Goal: Information Seeking & Learning: Find specific fact

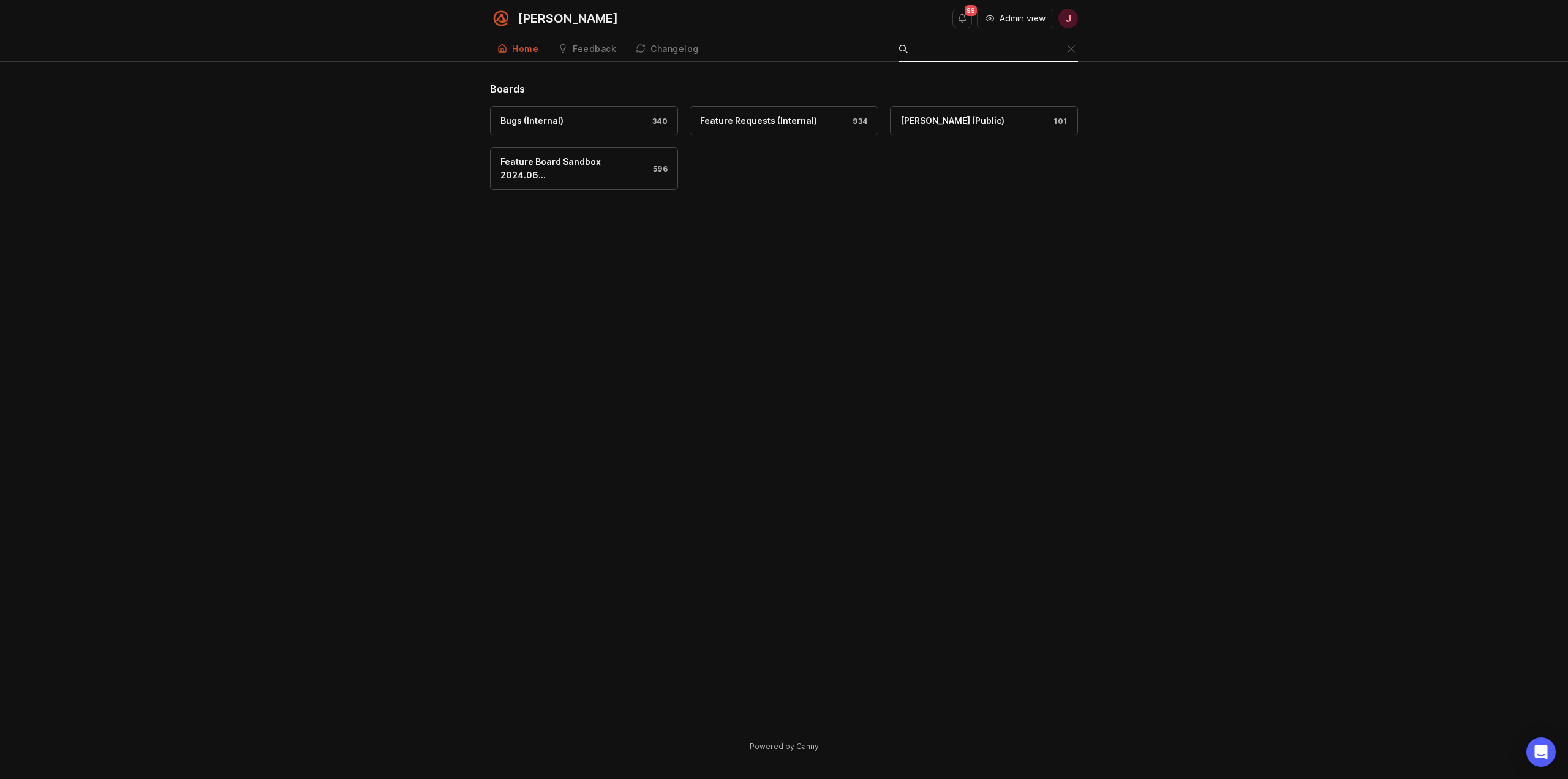
click at [1060, 49] on input "Search" at bounding box center [991, 49] width 153 height 14
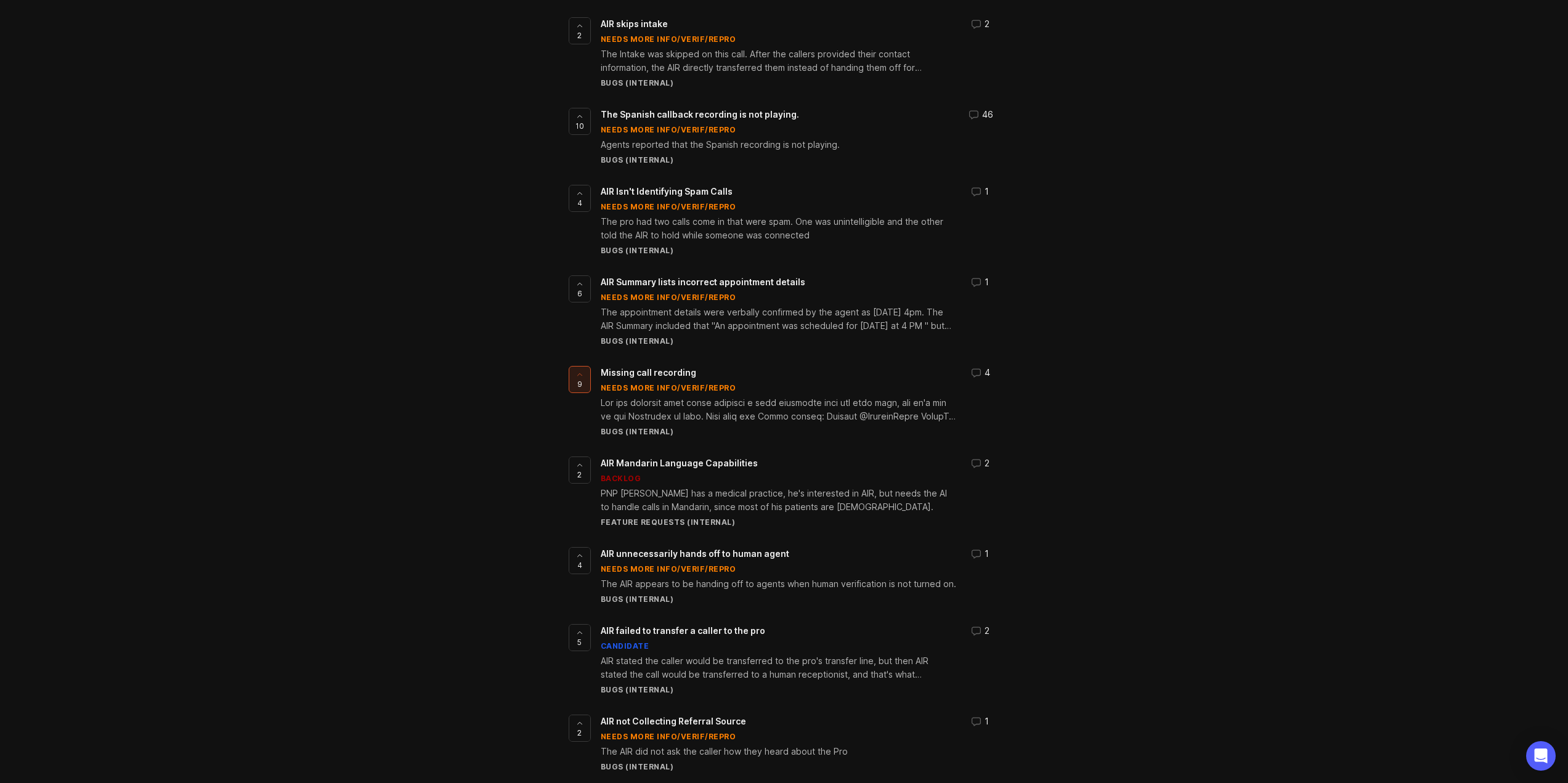
scroll to position [986, 0]
type input "AIR recording"
click at [824, 414] on div at bounding box center [778, 407] width 356 height 27
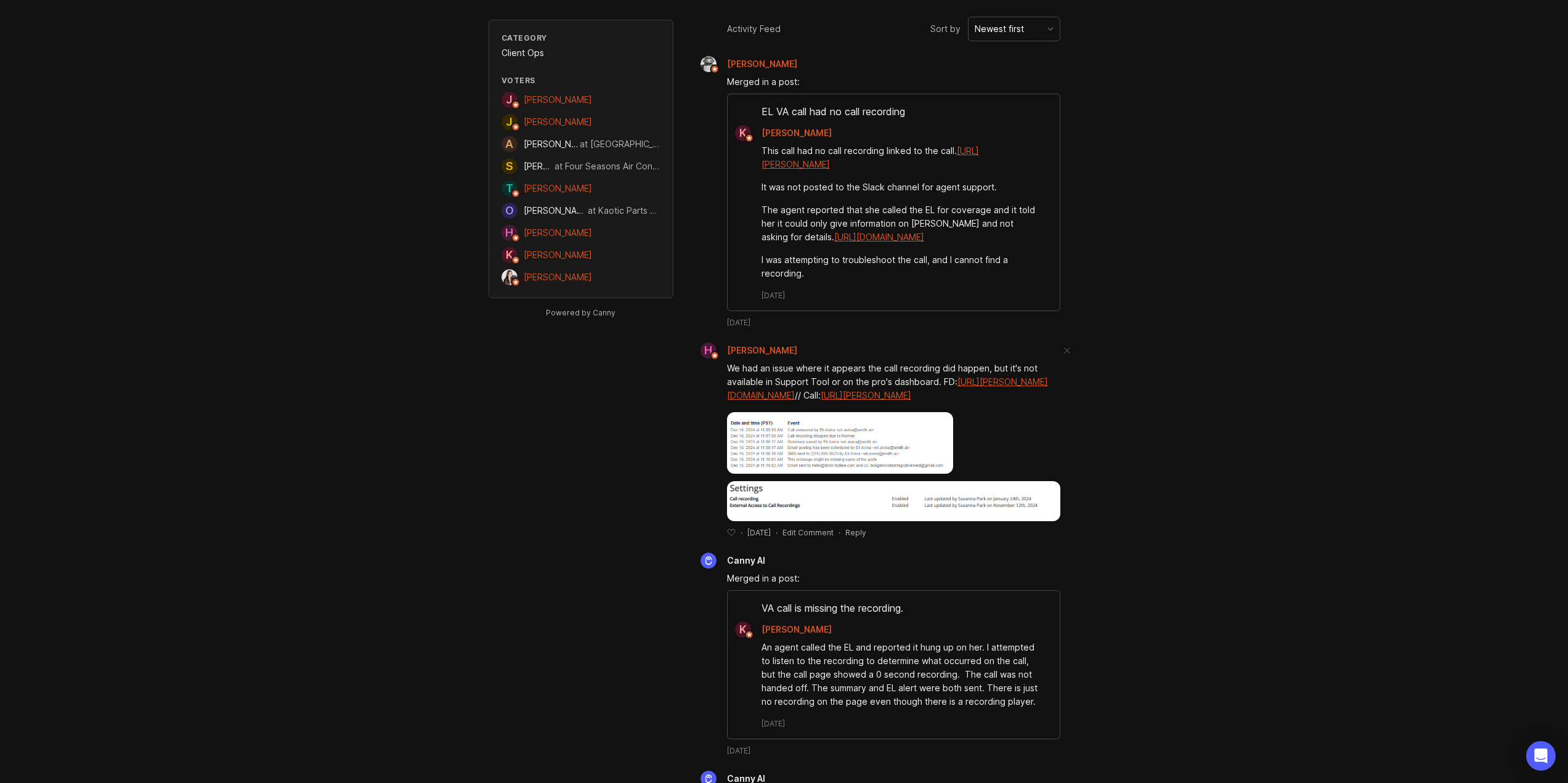
scroll to position [986, 0]
